Goal: Task Accomplishment & Management: Use online tool/utility

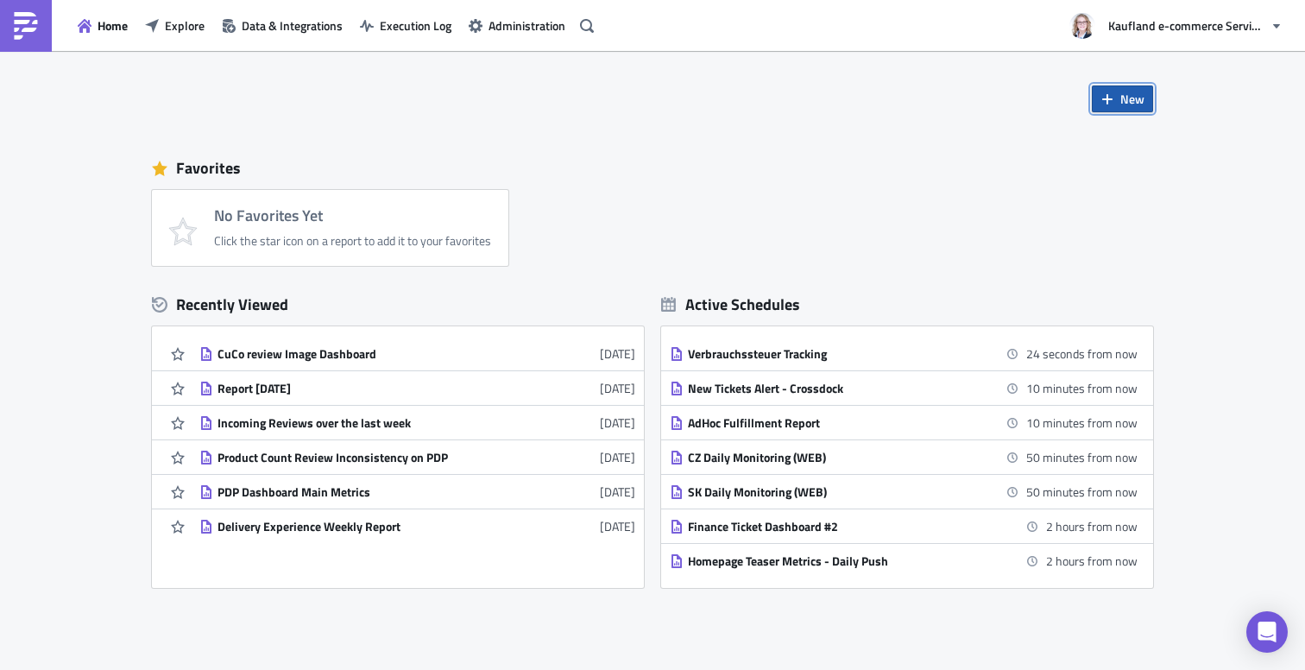
click at [1132, 104] on span "New" at bounding box center [1132, 99] width 24 height 18
click at [1146, 142] on div "Report" at bounding box center [1180, 143] width 115 height 17
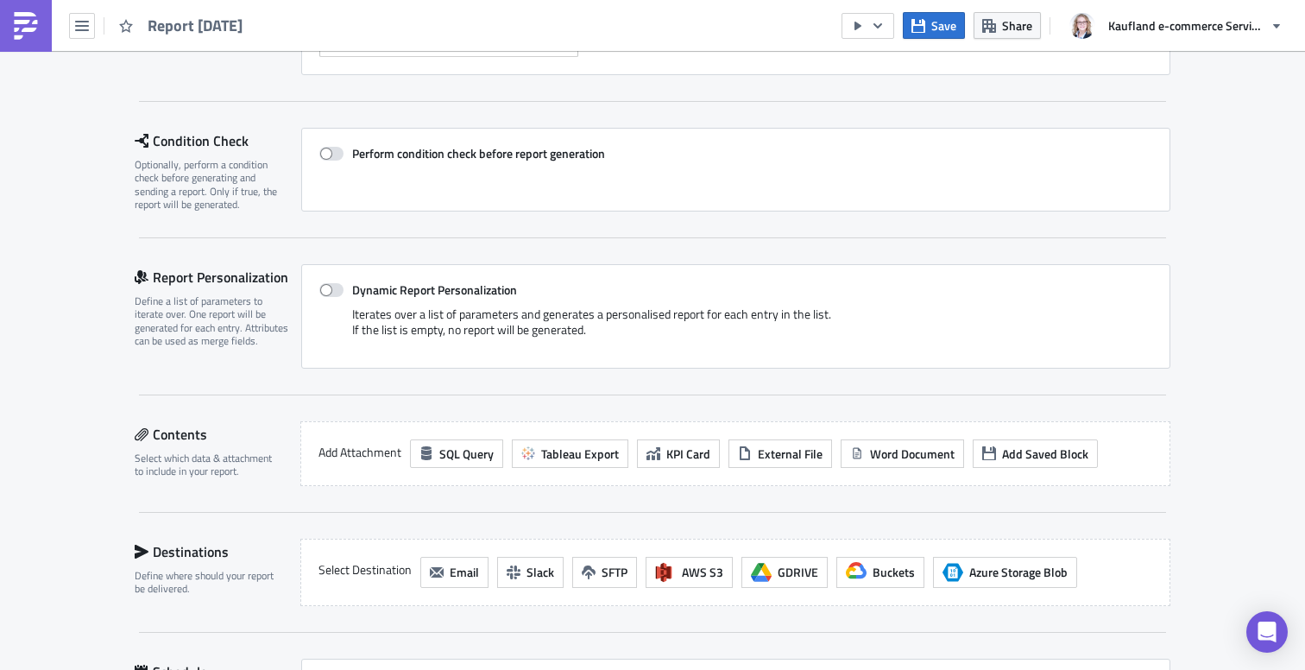
scroll to position [306, 0]
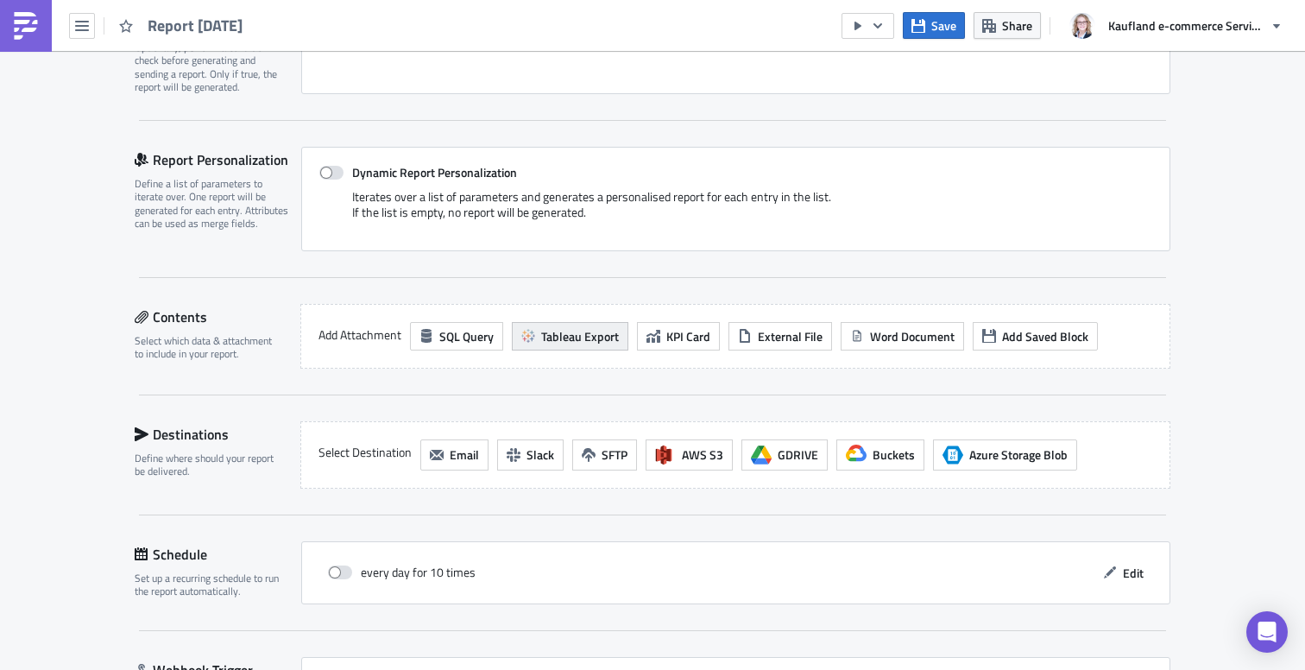
click at [568, 340] on span "Tableau Export" at bounding box center [580, 336] width 78 height 18
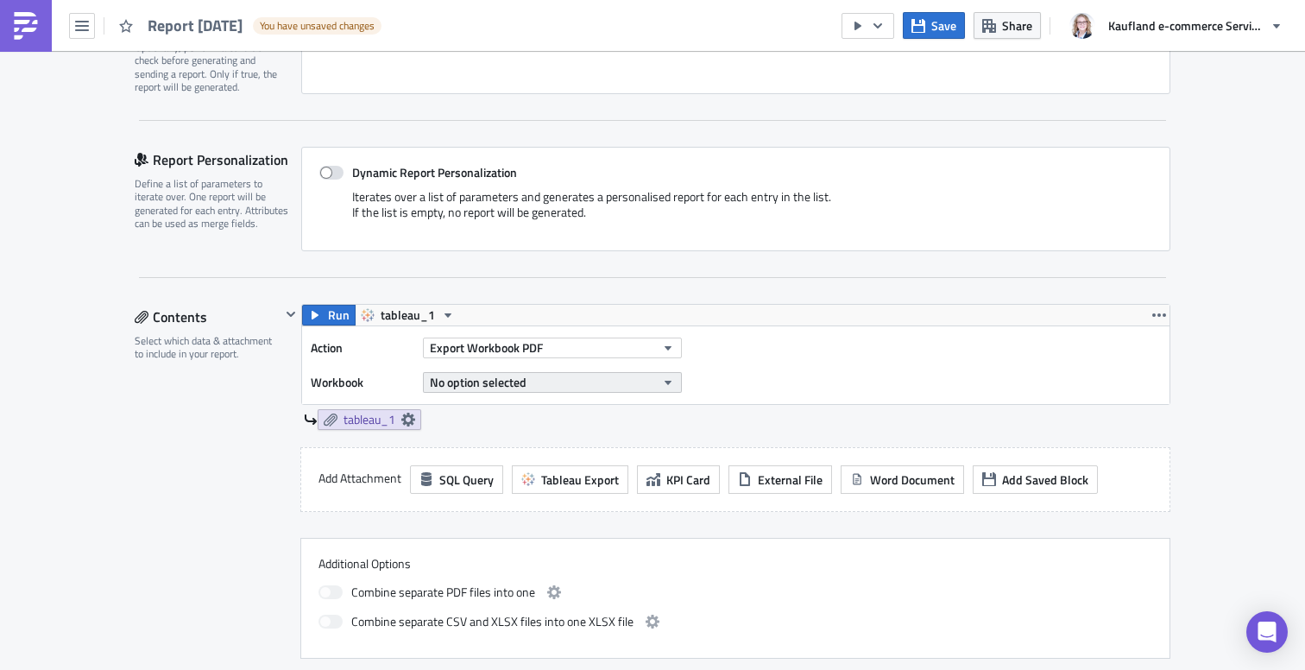
click at [538, 384] on button "No option selected" at bounding box center [552, 382] width 259 height 21
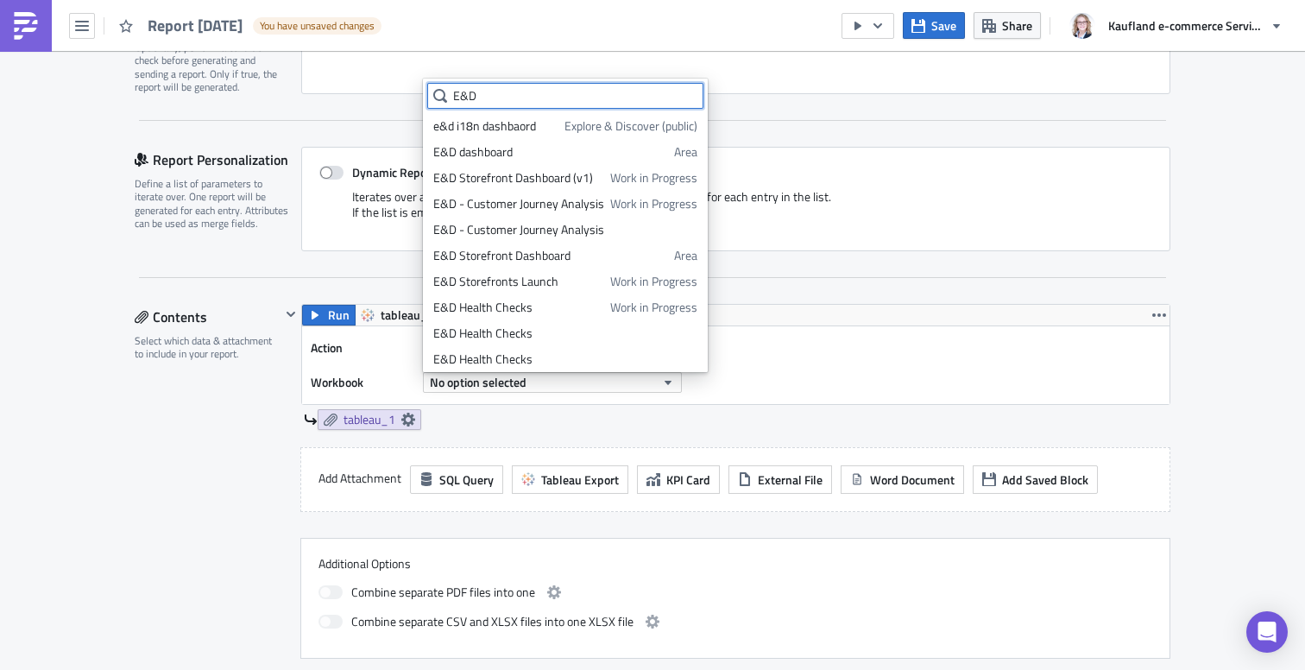
type input "E&D"
